Goal: Obtain resource: Obtain resource

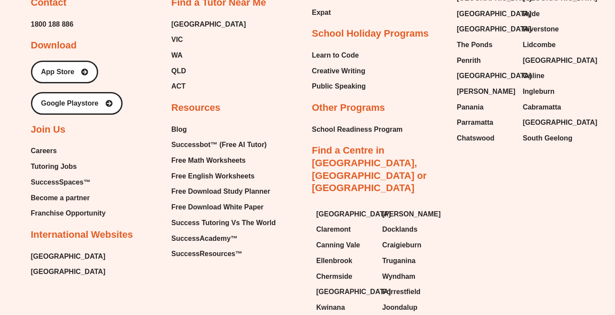
scroll to position [3699, 0]
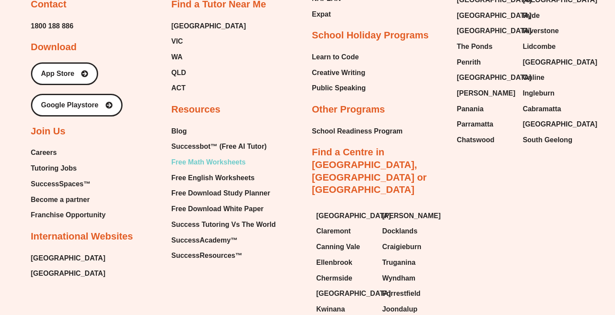
click at [234, 156] on span "Free Math Worksheets" at bounding box center [209, 162] width 74 height 13
click at [237, 172] on span "Free English Worksheets" at bounding box center [213, 178] width 83 height 13
click at [232, 172] on span "Free English Worksheets" at bounding box center [213, 178] width 83 height 13
click at [221, 172] on span "Free English Worksheets" at bounding box center [213, 178] width 83 height 13
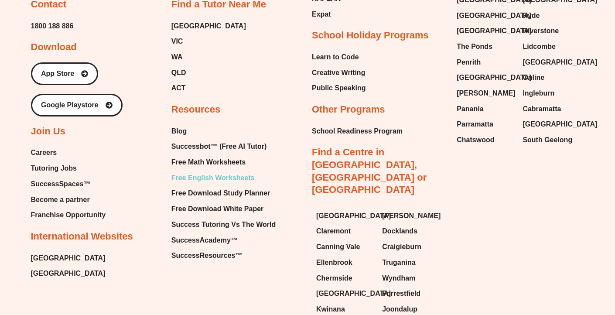
click at [240, 172] on span "Free English Worksheets" at bounding box center [213, 178] width 83 height 13
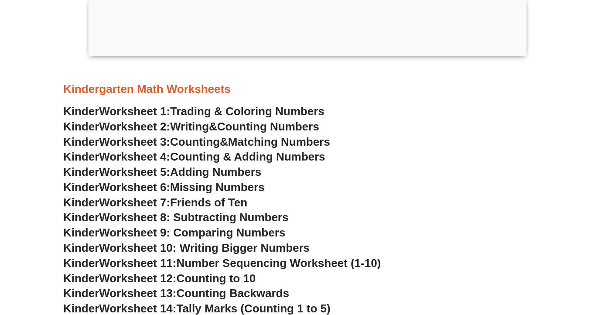
scroll to position [394, 0]
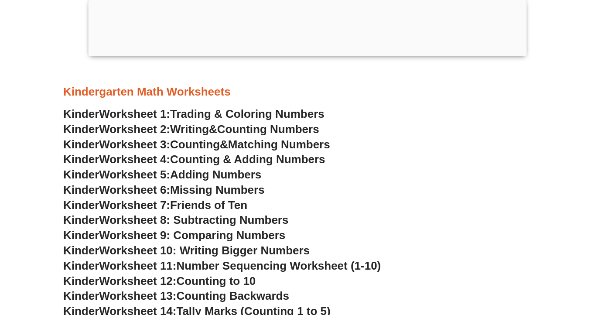
click at [209, 129] on span "Writing" at bounding box center [189, 129] width 39 height 13
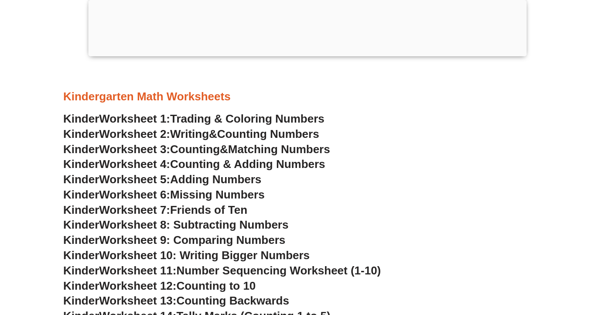
scroll to position [394, 0]
